Goal: Navigation & Orientation: Find specific page/section

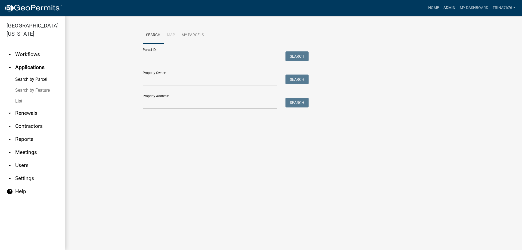
click at [452, 6] on link "Admin" at bounding box center [449, 8] width 16 height 10
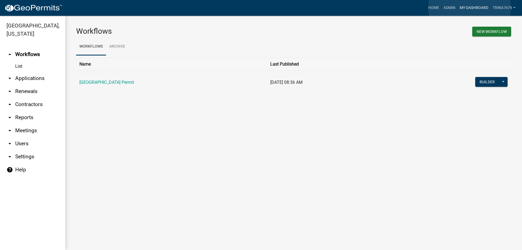
click at [469, 8] on link "My Dashboard" at bounding box center [473, 8] width 33 height 10
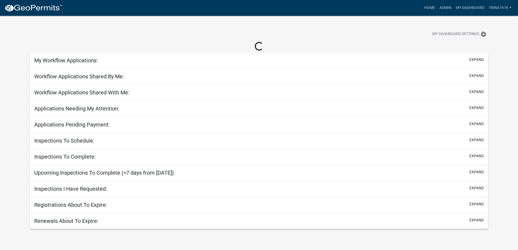
select select "3: 100"
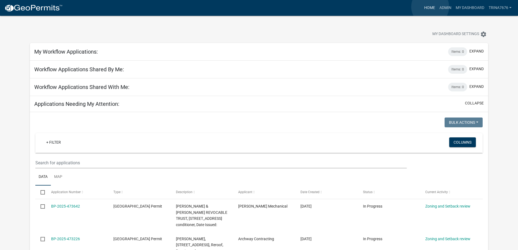
click at [430, 7] on link "Home" at bounding box center [429, 8] width 15 height 10
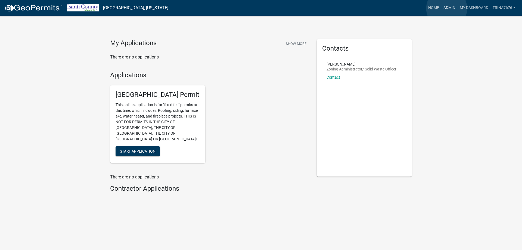
click at [447, 8] on link "Admin" at bounding box center [449, 8] width 16 height 10
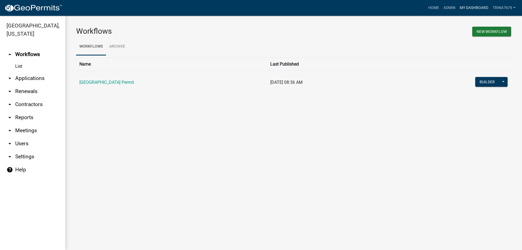
click at [467, 5] on link "My Dashboard" at bounding box center [473, 8] width 33 height 10
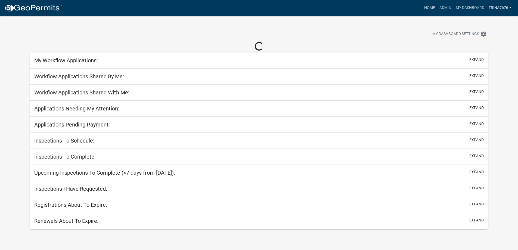
click at [499, 6] on link "trina7676" at bounding box center [499, 8] width 27 height 10
select select "3: 100"
